Goal: Transaction & Acquisition: Purchase product/service

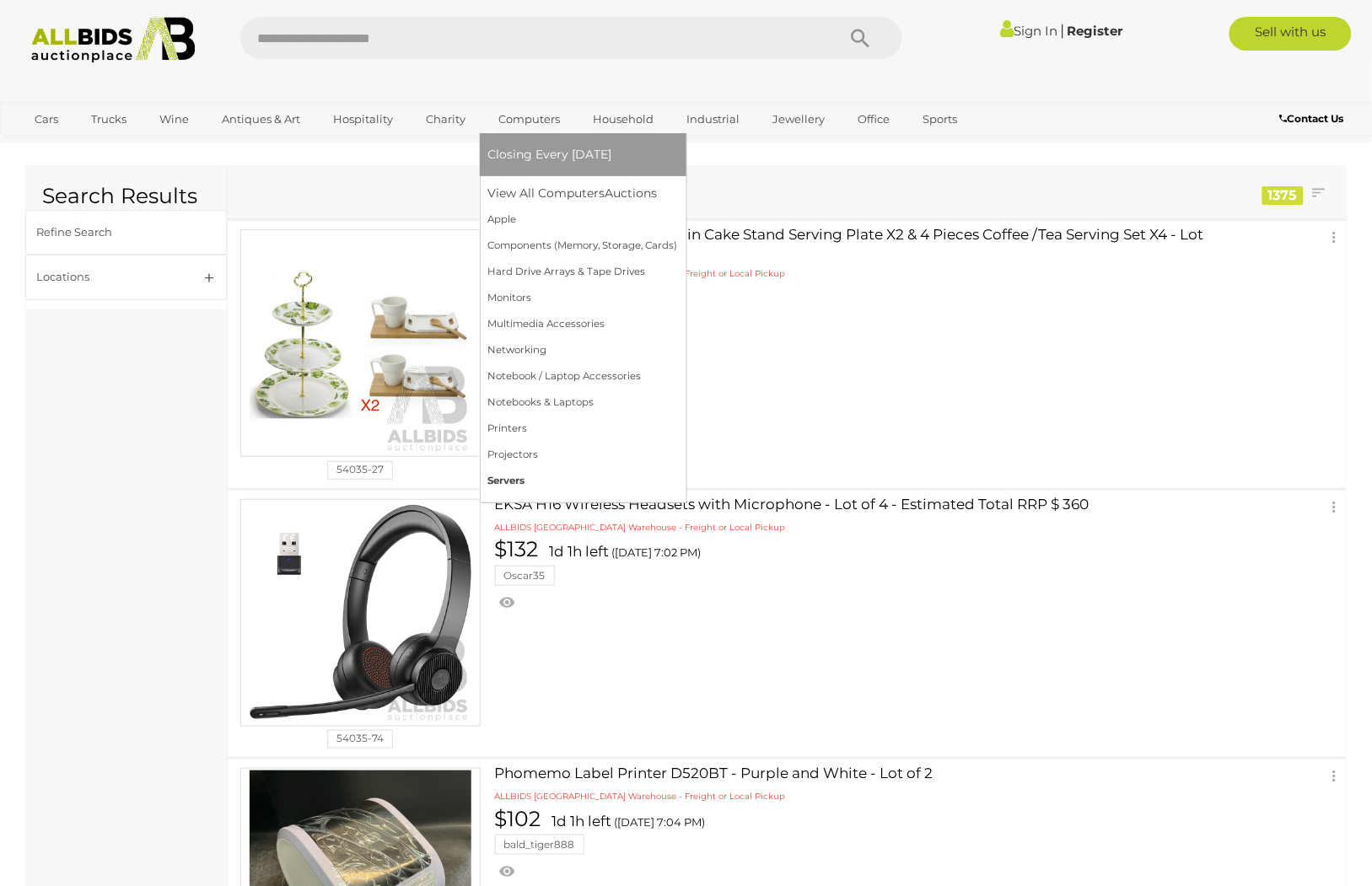
click at [496, 474] on link "Servers" at bounding box center [583, 480] width 190 height 26
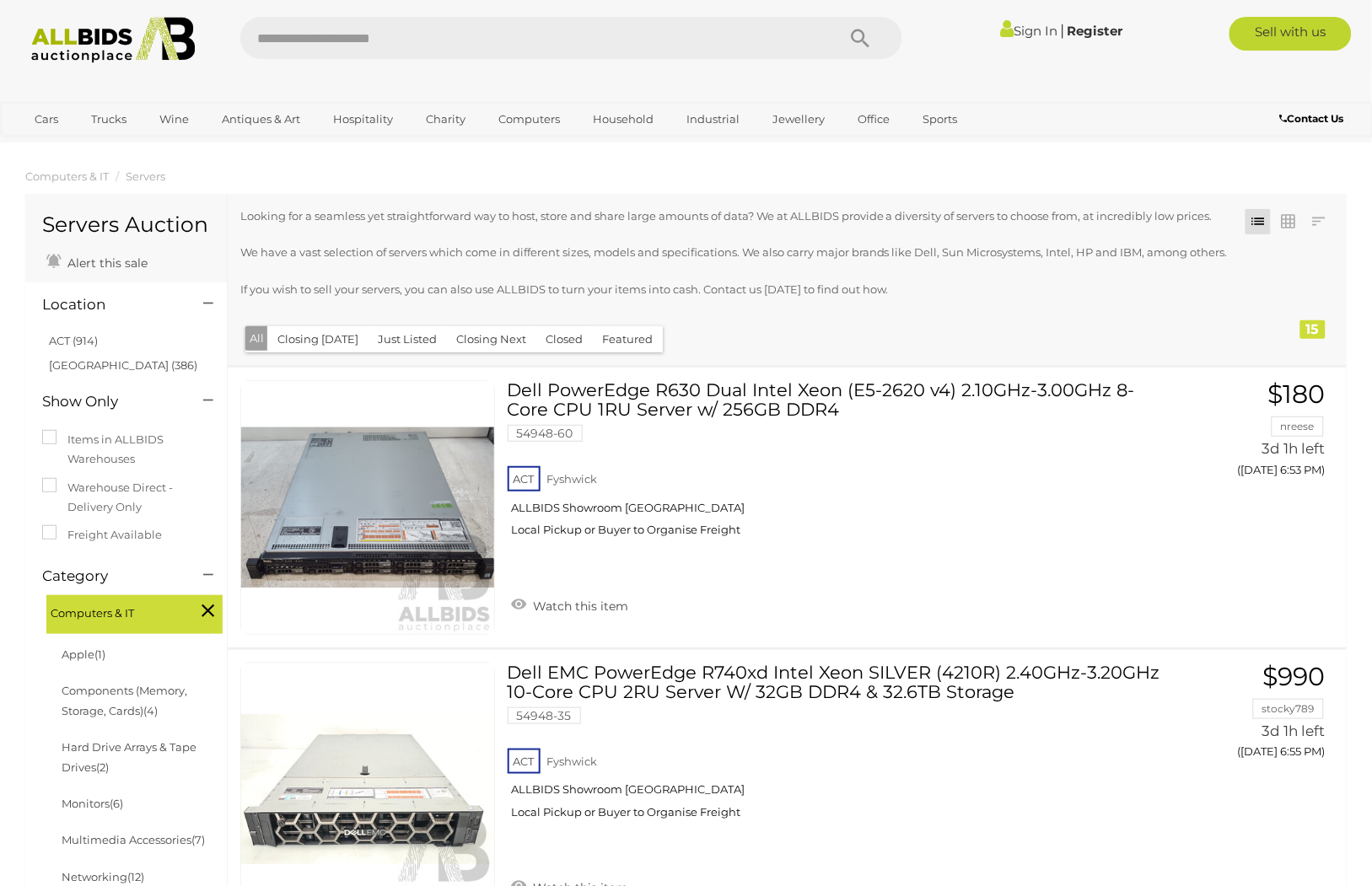
click at [408, 40] on input "text" at bounding box center [529, 38] width 578 height 42
type input "******"
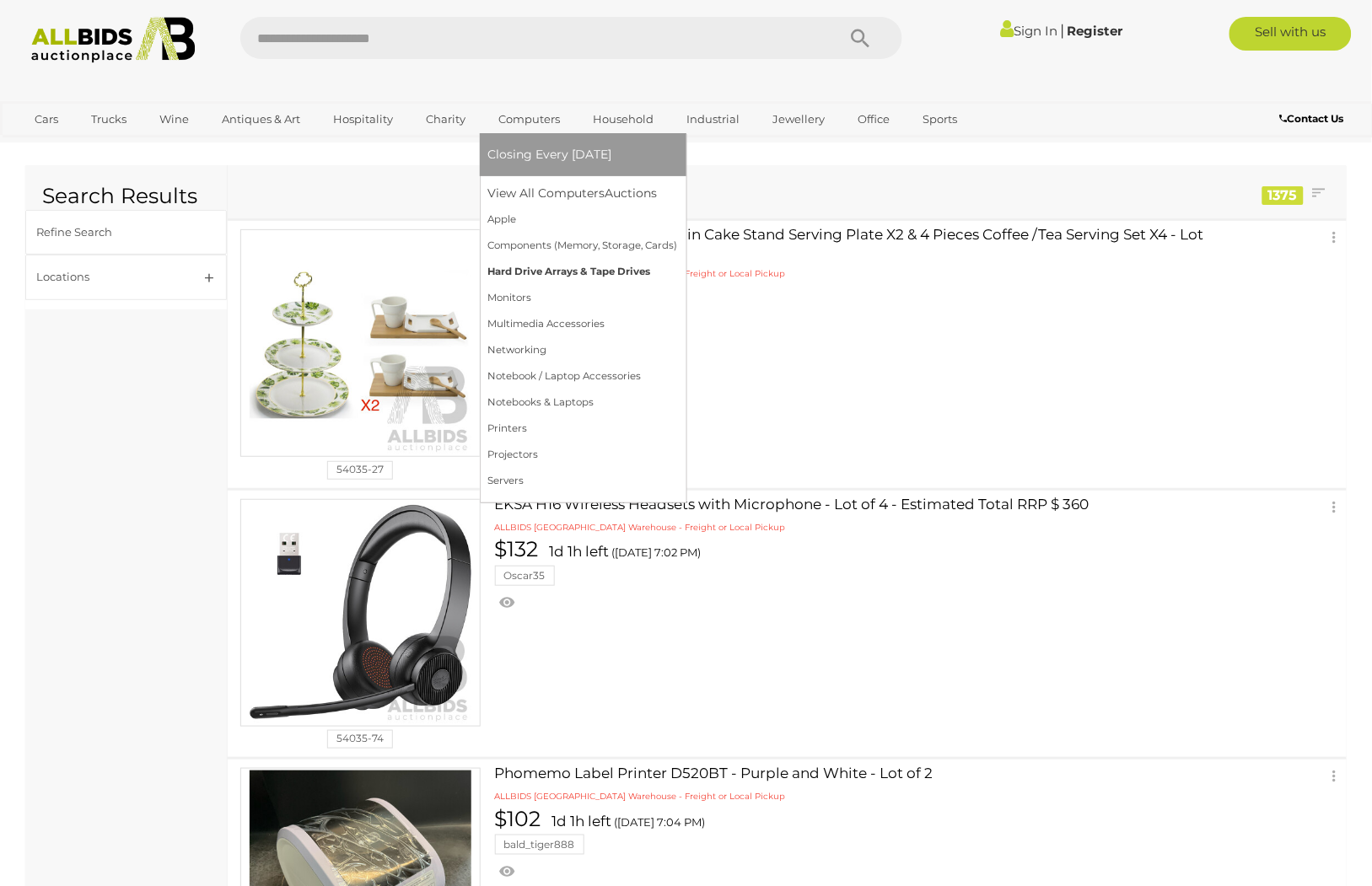
click at [552, 266] on link "Hard Drive Arrays & Tape Drives" at bounding box center [583, 271] width 190 height 26
